Goal: Task Accomplishment & Management: Manage account settings

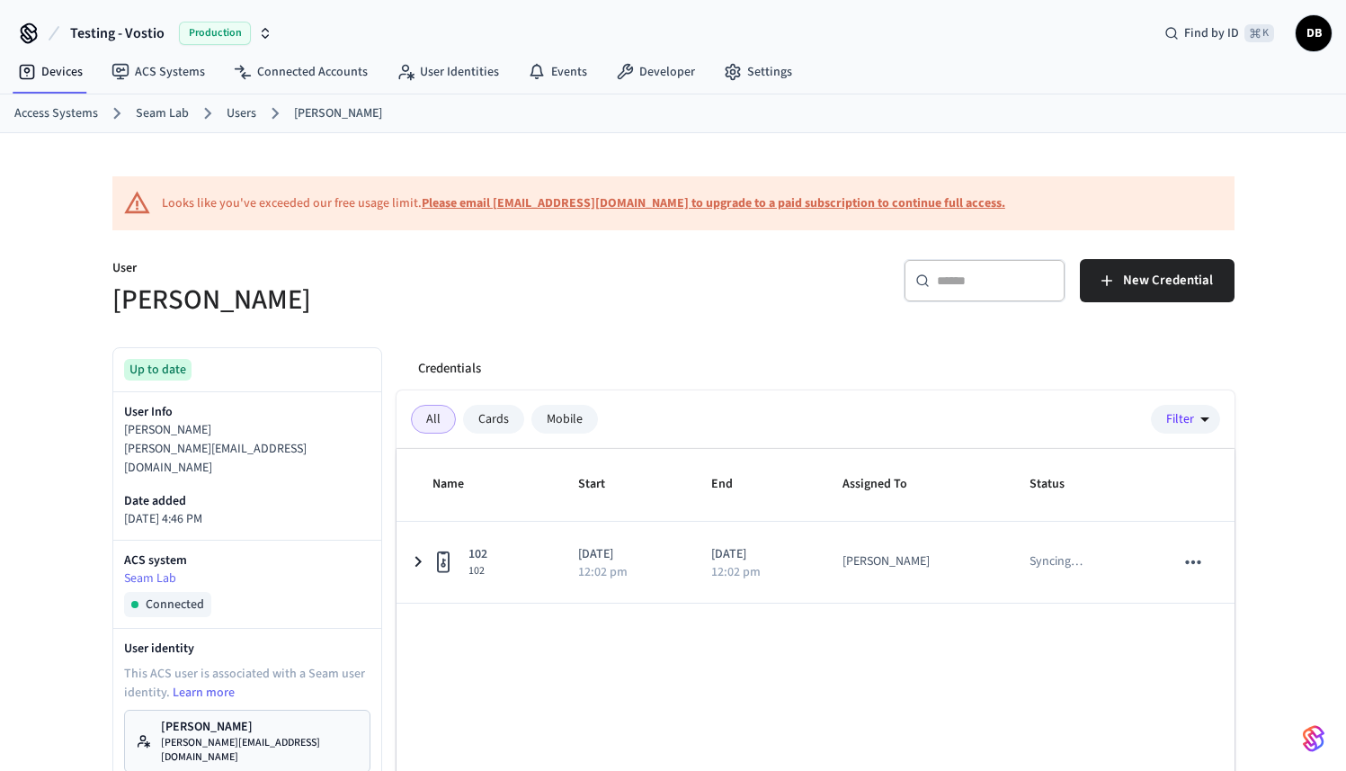
click at [50, 436] on div "Looks like you've exceeded our free usage limit. Please email support@getseam.c…" at bounding box center [673, 642] width 1346 height 1019
